Goal: Navigation & Orientation: Find specific page/section

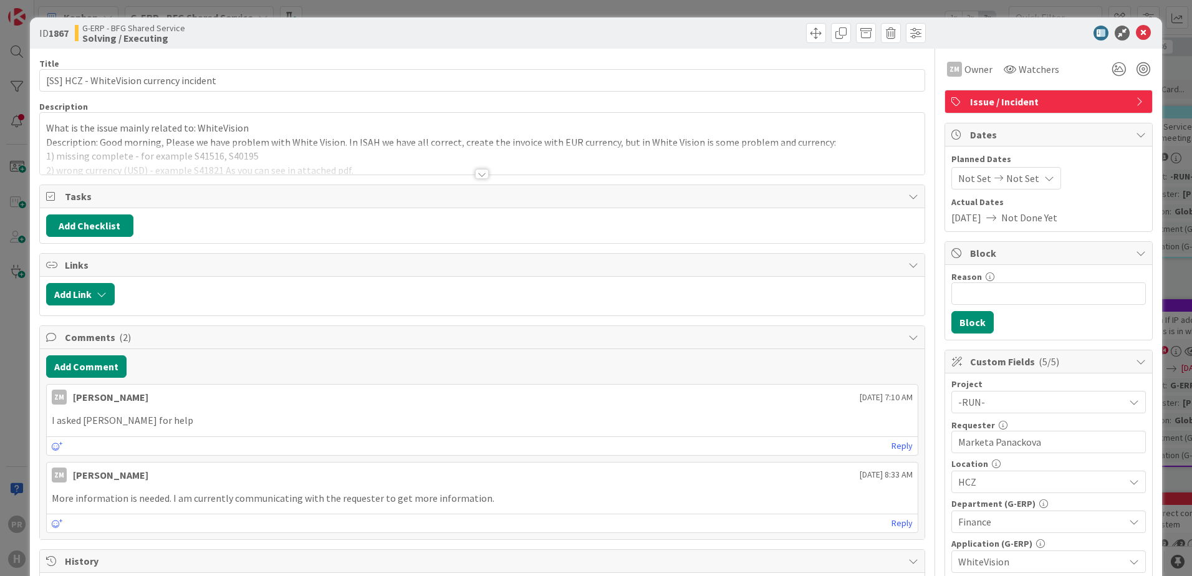
click at [476, 176] on div at bounding box center [482, 174] width 14 height 10
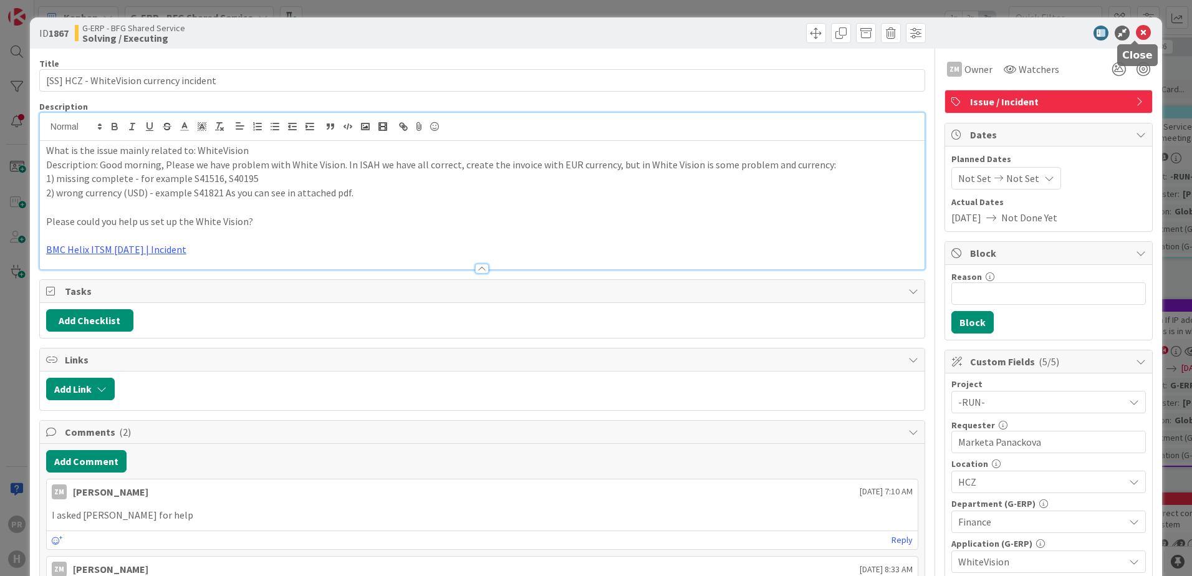
click at [1136, 34] on icon at bounding box center [1143, 33] width 15 height 15
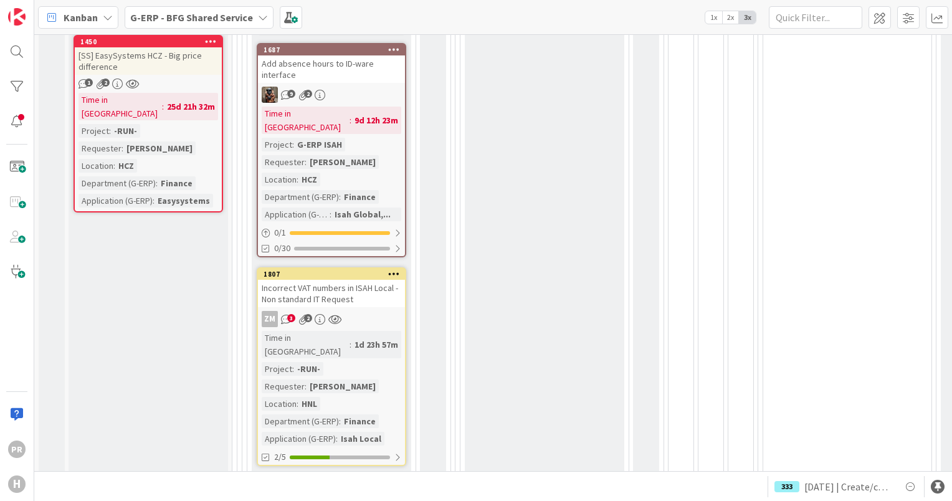
scroll to position [686, 0]
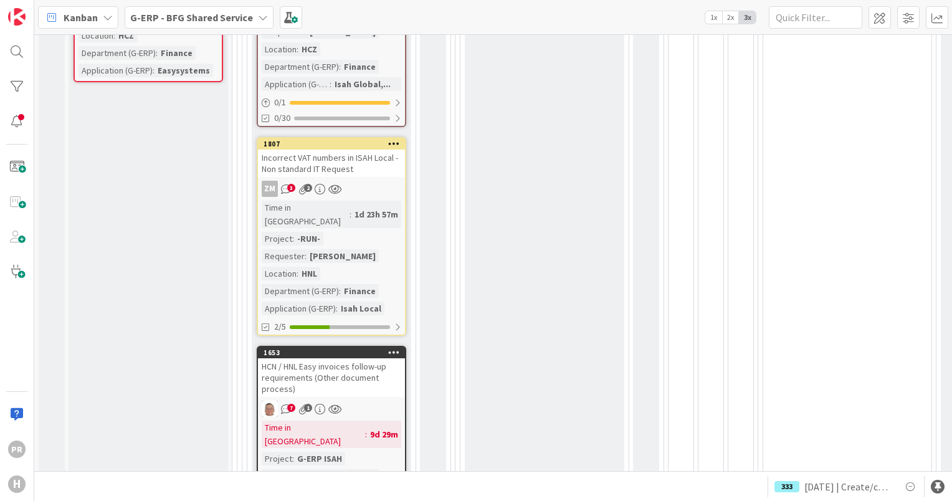
click at [352, 150] on div "Incorrect VAT numbers in ISAH Local - Non standard IT Request" at bounding box center [331, 163] width 147 height 27
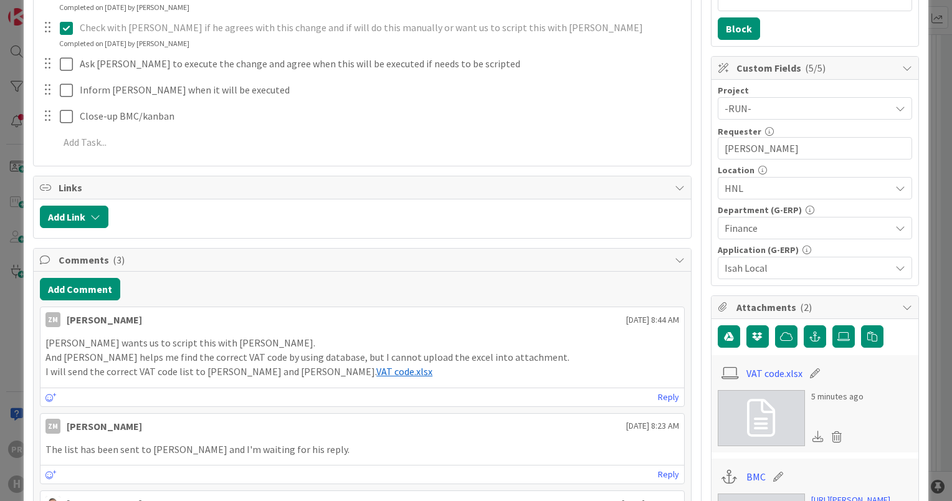
scroll to position [436, 0]
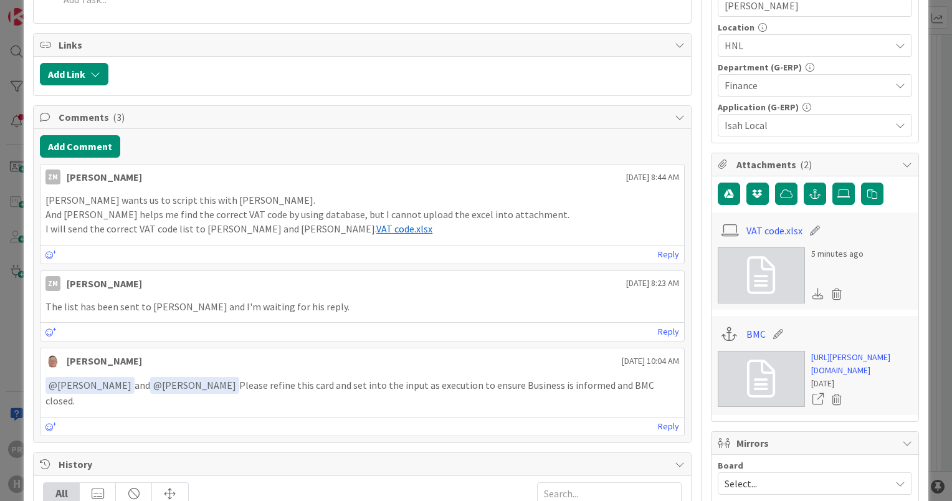
click at [376, 228] on span "VAT code.xlsx" at bounding box center [404, 228] width 56 height 12
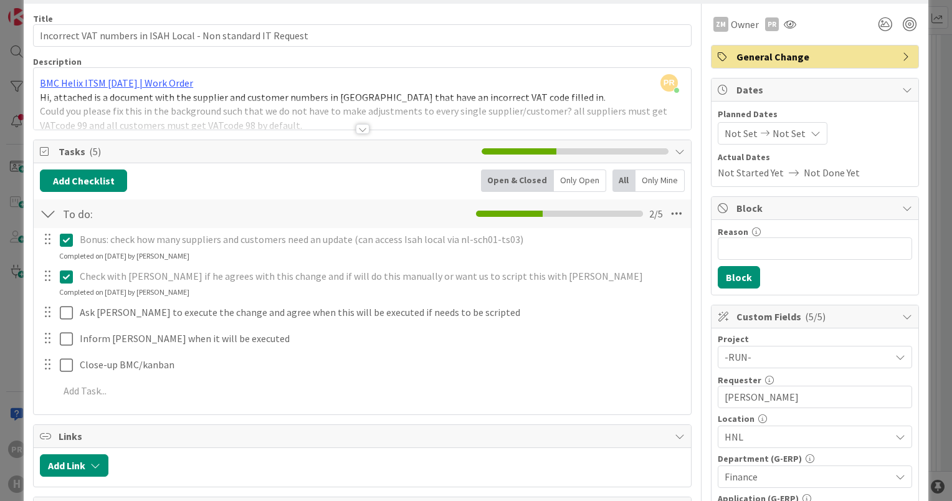
scroll to position [0, 0]
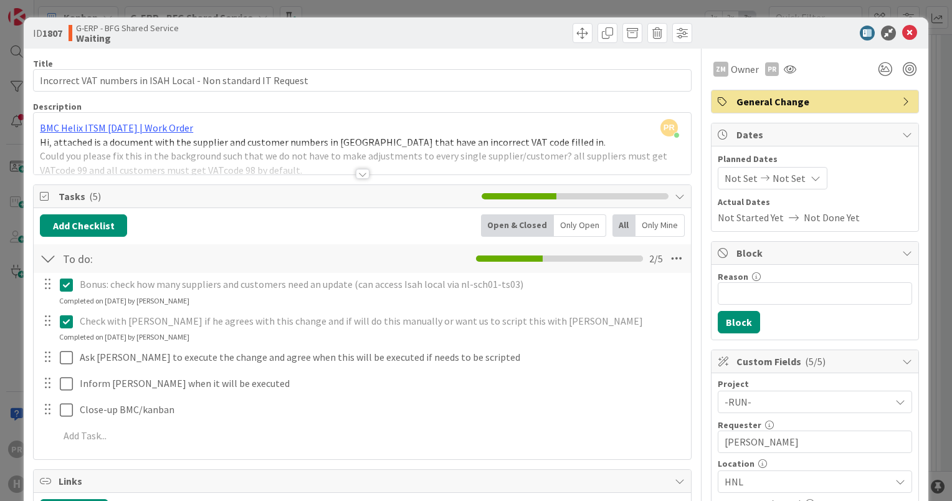
click at [356, 178] on div at bounding box center [363, 174] width 14 height 10
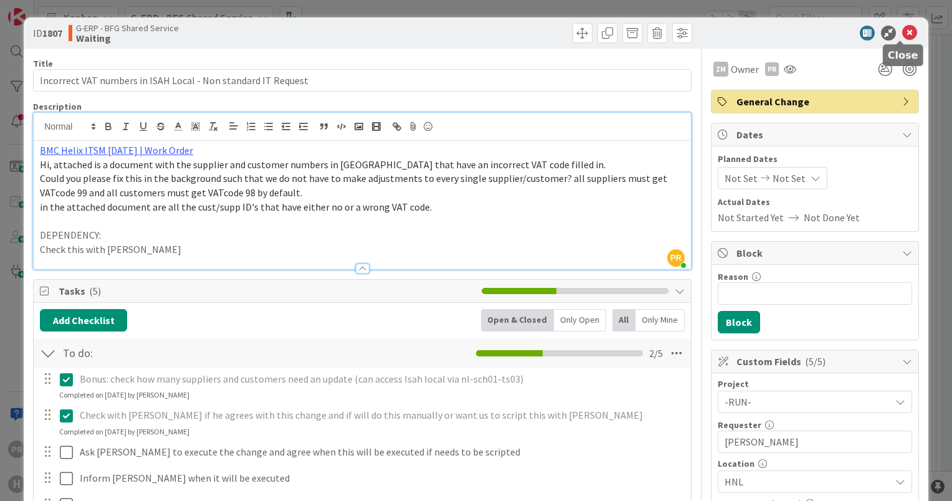
click at [902, 27] on icon at bounding box center [909, 33] width 15 height 15
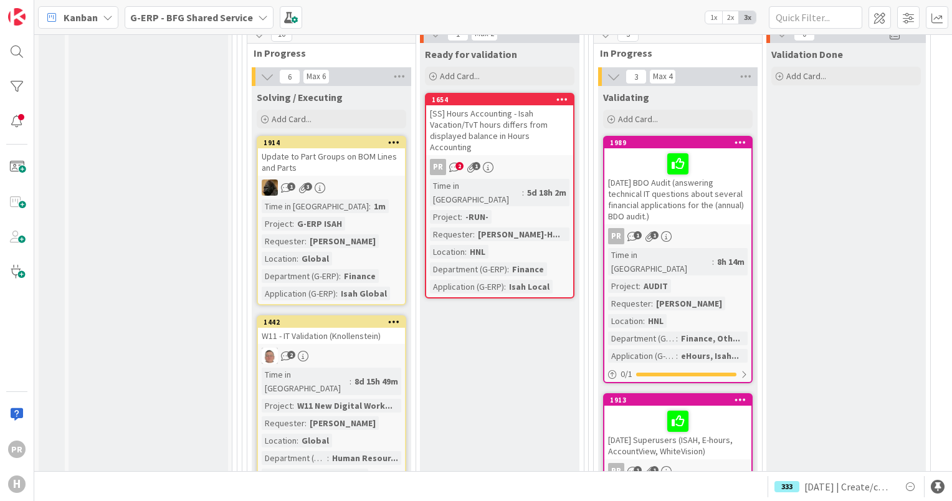
scroll to position [1620, 0]
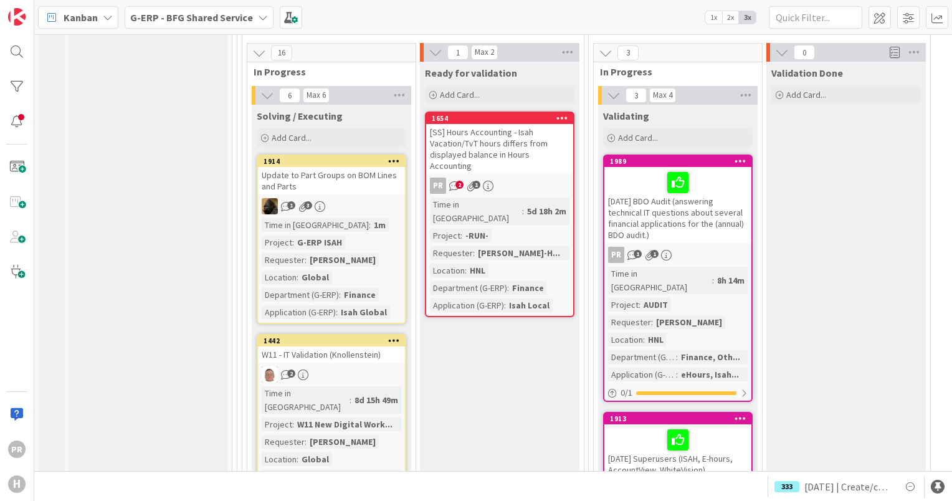
click at [346, 167] on div "Update to Part Groups on BOM Lines and Parts" at bounding box center [331, 180] width 147 height 27
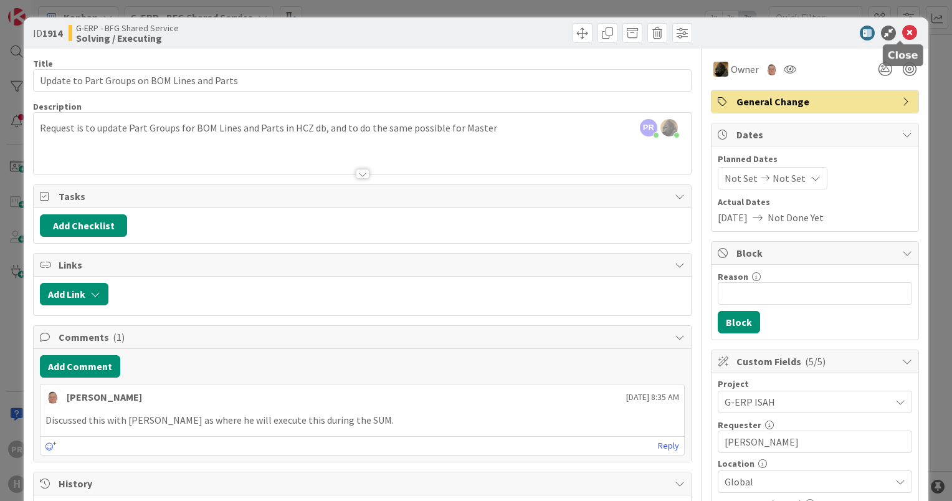
click at [902, 34] on icon at bounding box center [909, 33] width 15 height 15
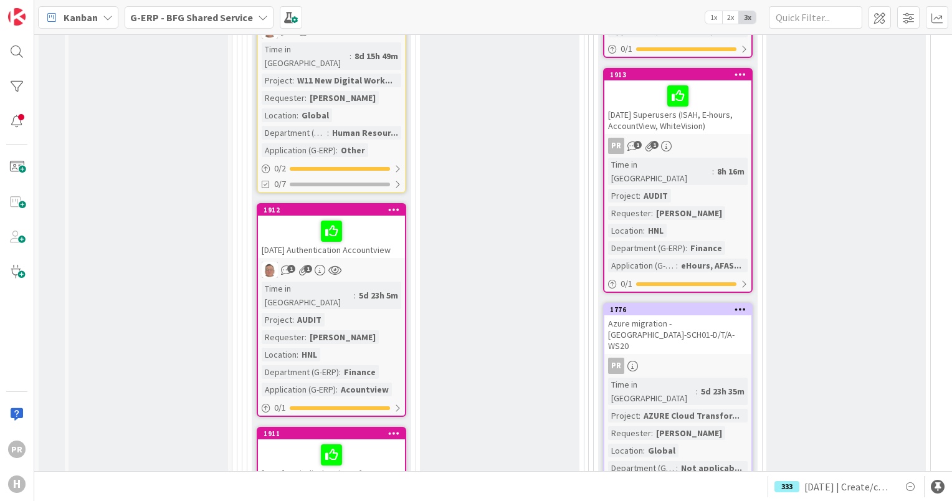
scroll to position [1932, 0]
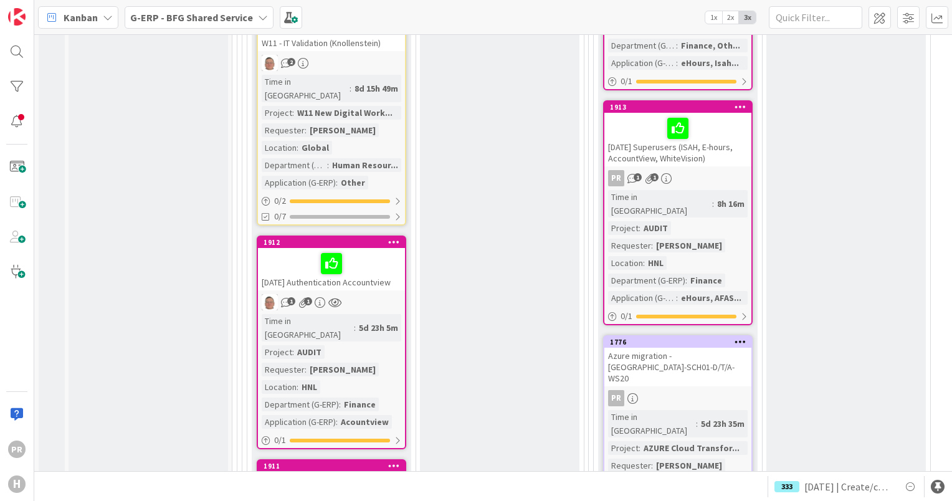
click at [374, 248] on div "[DATE] Authentication Accountview" at bounding box center [331, 269] width 147 height 42
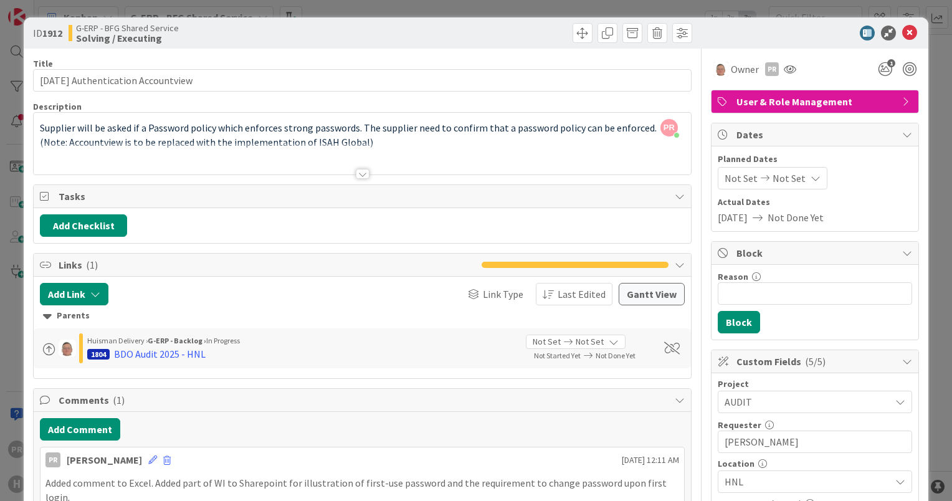
click at [361, 175] on div at bounding box center [363, 174] width 14 height 10
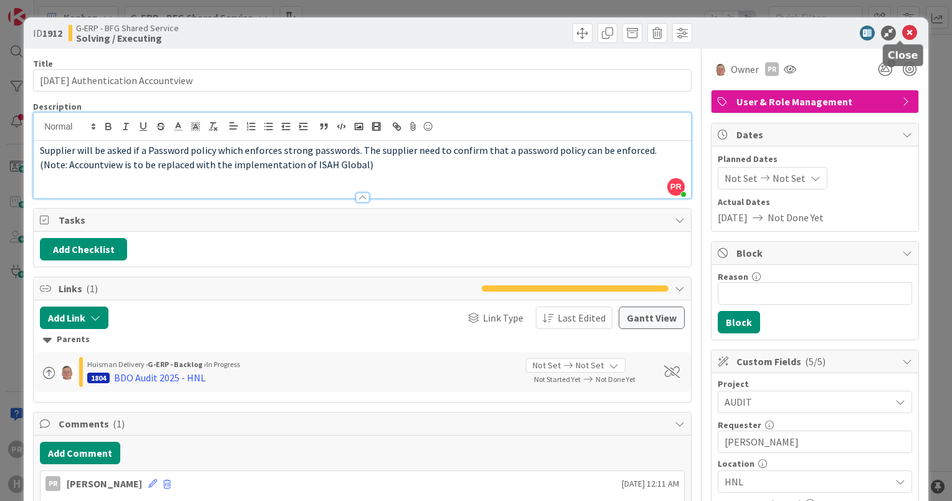
click at [904, 33] on icon at bounding box center [909, 33] width 15 height 15
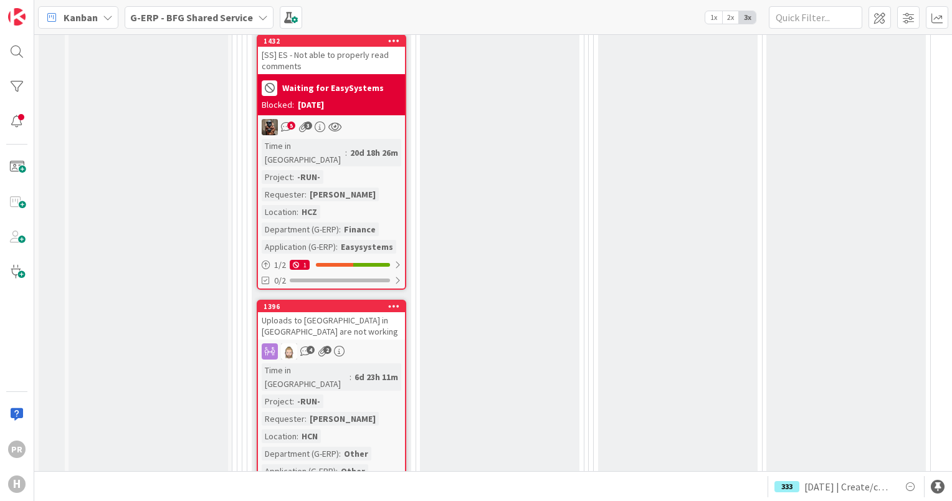
scroll to position [7167, 0]
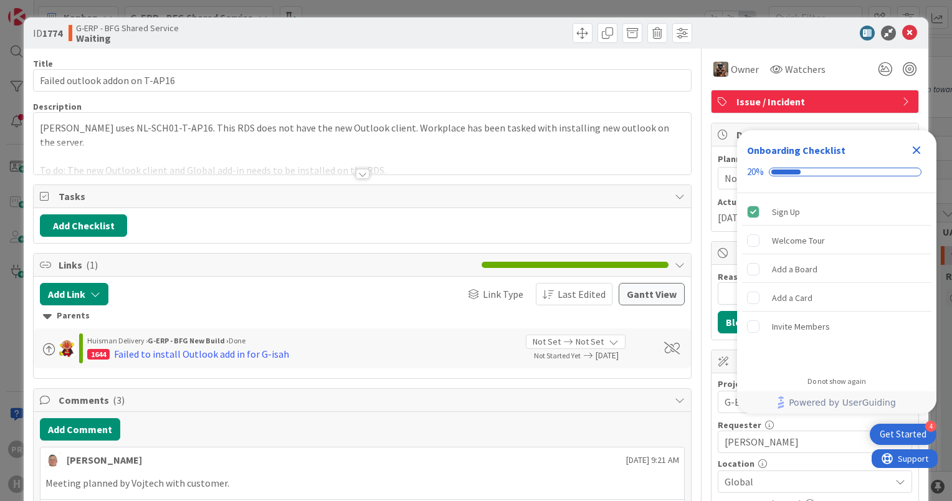
click at [357, 172] on div at bounding box center [363, 174] width 14 height 10
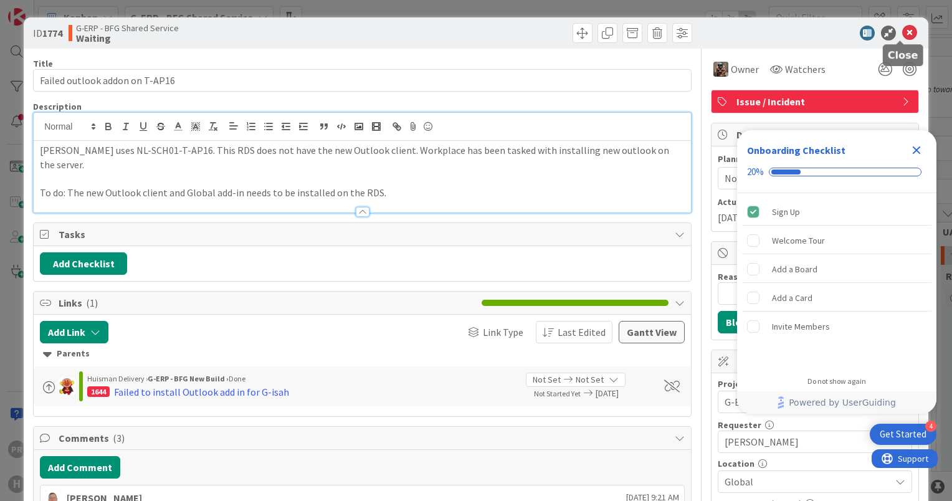
click at [907, 32] on icon at bounding box center [909, 33] width 15 height 15
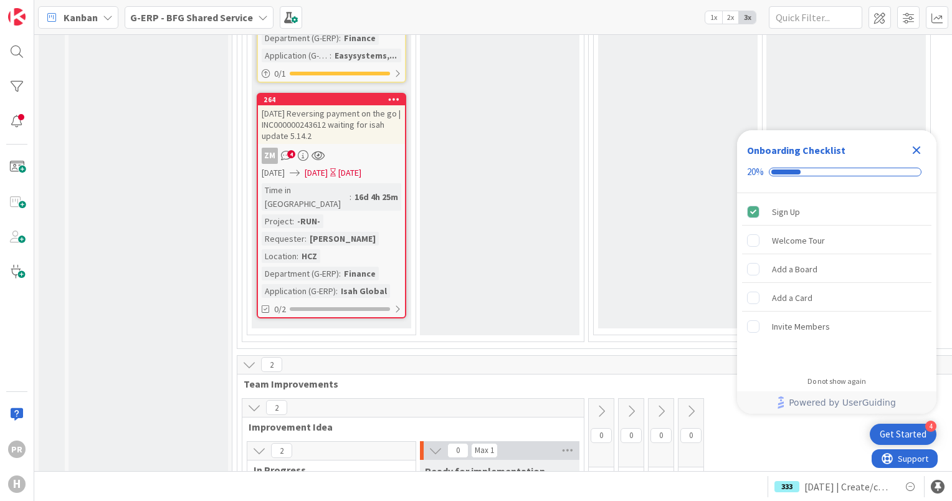
scroll to position [8338, 0]
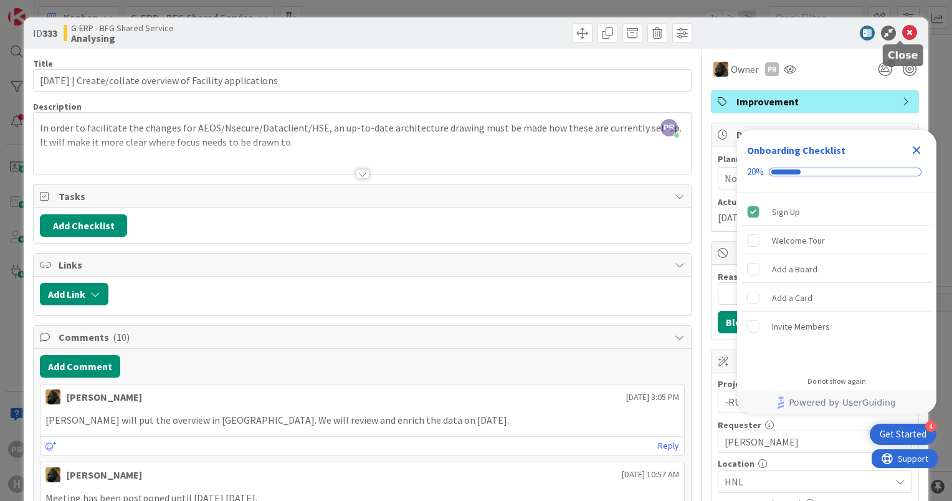
click at [906, 30] on icon at bounding box center [909, 33] width 15 height 15
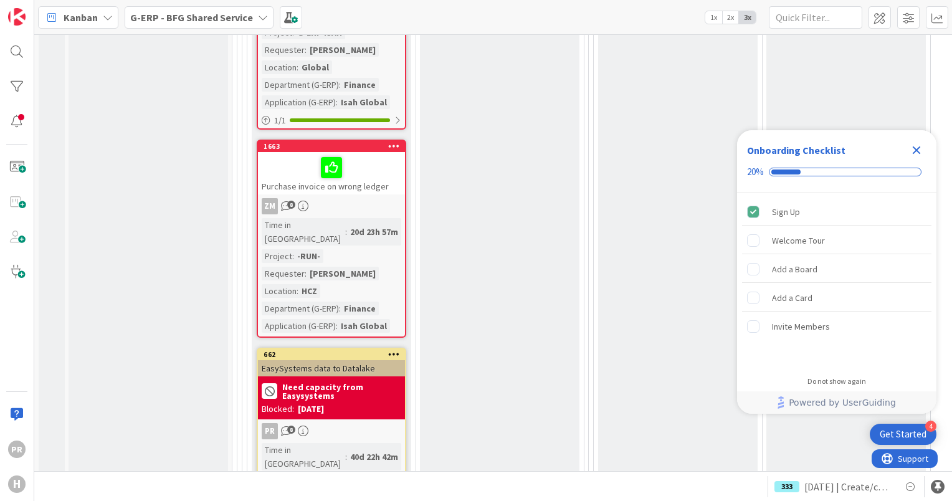
scroll to position [7652, 0]
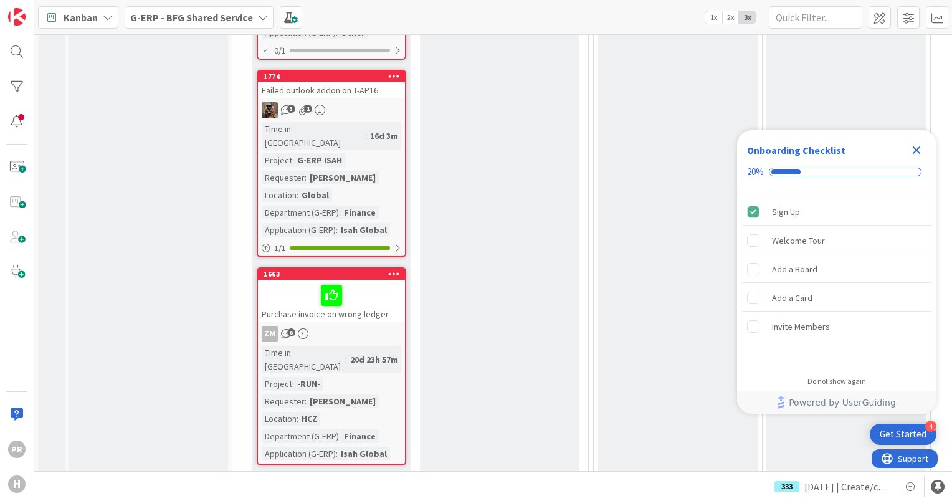
click at [916, 148] on icon "Close Checklist" at bounding box center [917, 150] width 8 height 8
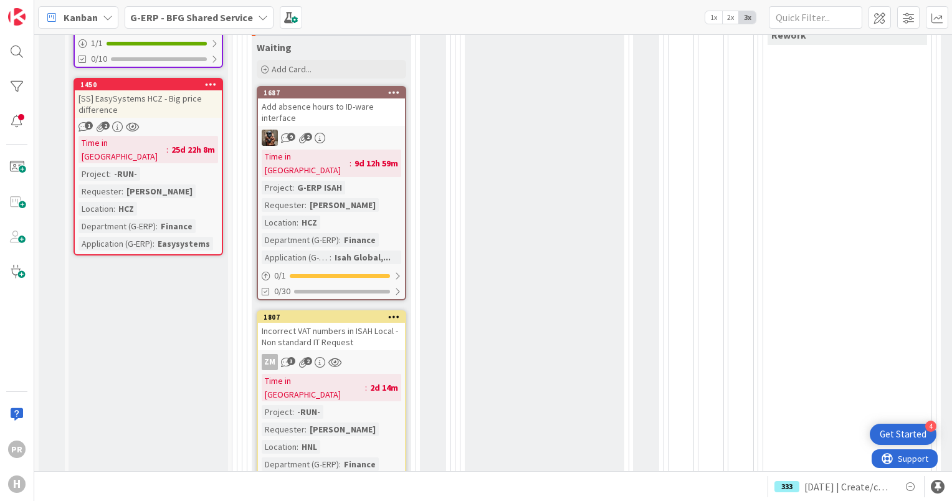
scroll to position [561, 0]
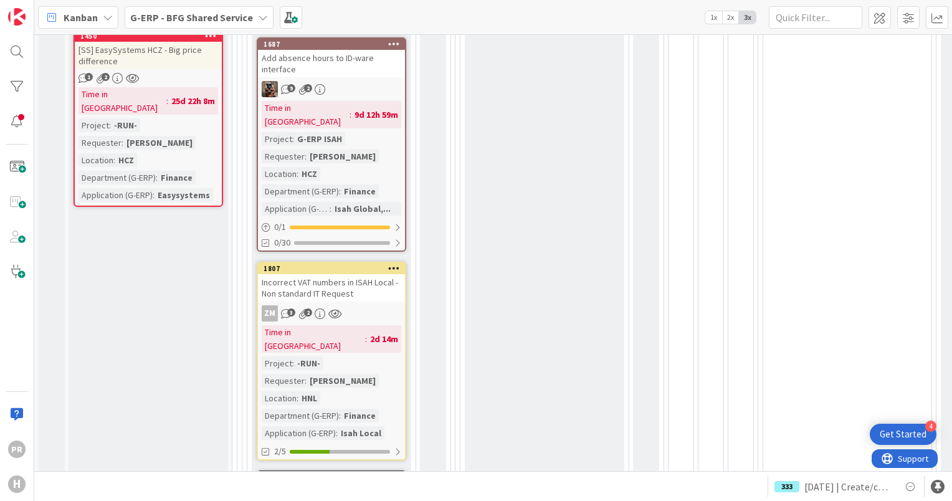
click at [363, 274] on div "Incorrect VAT numbers in ISAH Local - Non standard IT Request" at bounding box center [331, 287] width 147 height 27
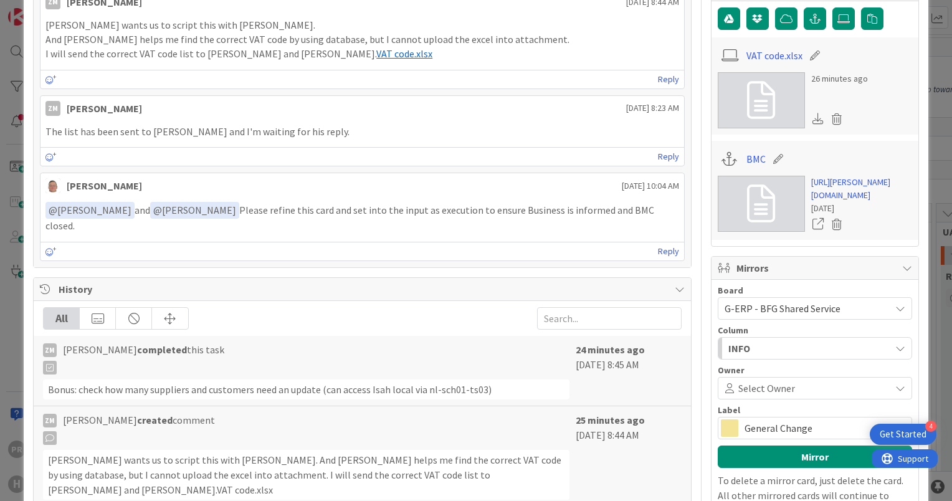
scroll to position [623, 0]
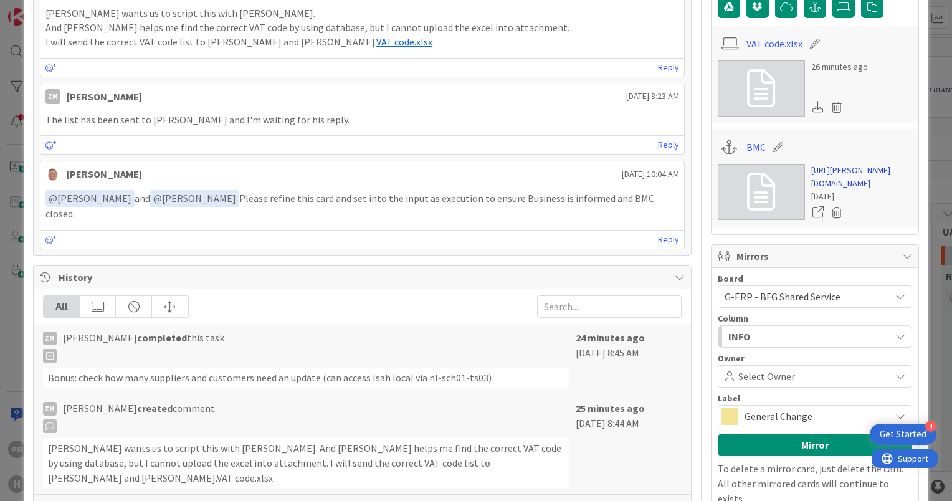
click at [835, 179] on link "https://huisman-smartit.onbmc.com/smartit/app/#/workorder/AGGF4KX6HRENQATBP1TXT…" at bounding box center [861, 177] width 101 height 26
